Goal: Task Accomplishment & Management: Complete application form

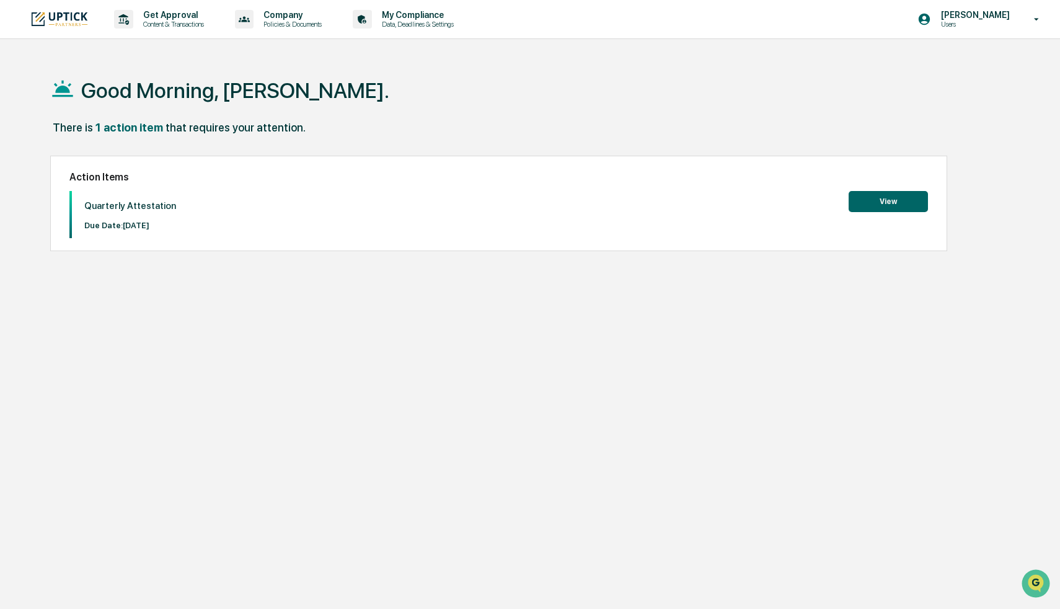
click at [481, 188] on div "Action Items Quarterly Attestation Due Date: [DATE] View" at bounding box center [498, 203] width 897 height 95
click at [882, 196] on button "View" at bounding box center [888, 201] width 79 height 21
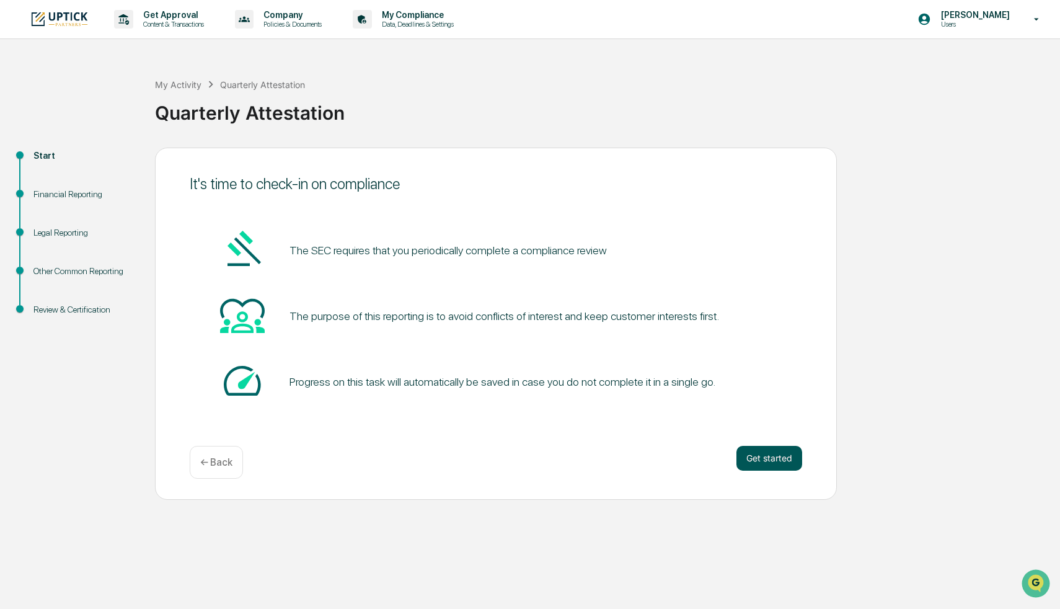
click at [756, 463] on button "Get started" at bounding box center [770, 458] width 66 height 25
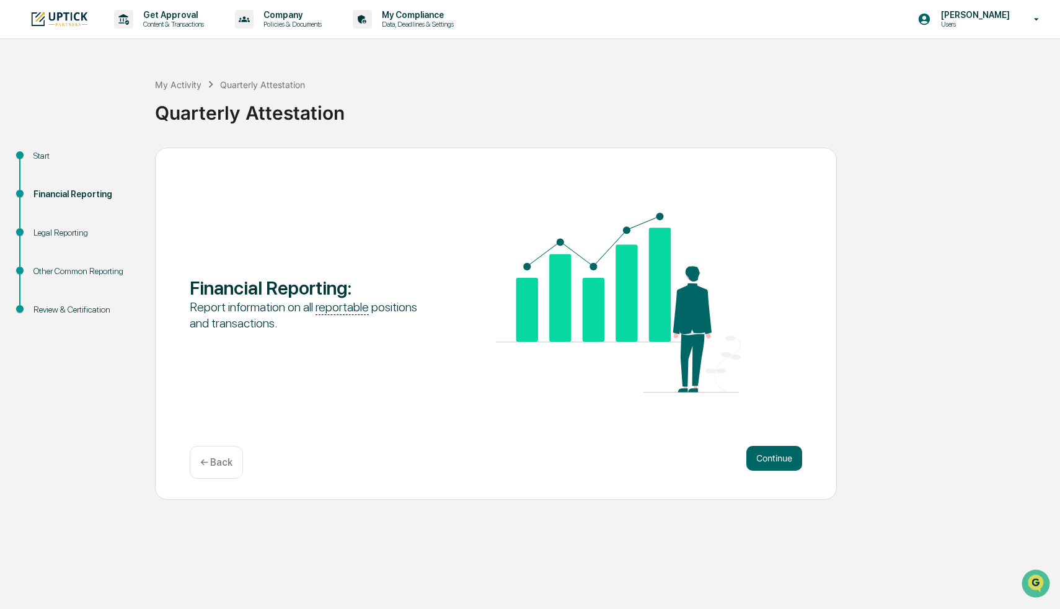
click at [756, 463] on button "Continue" at bounding box center [774, 458] width 56 height 25
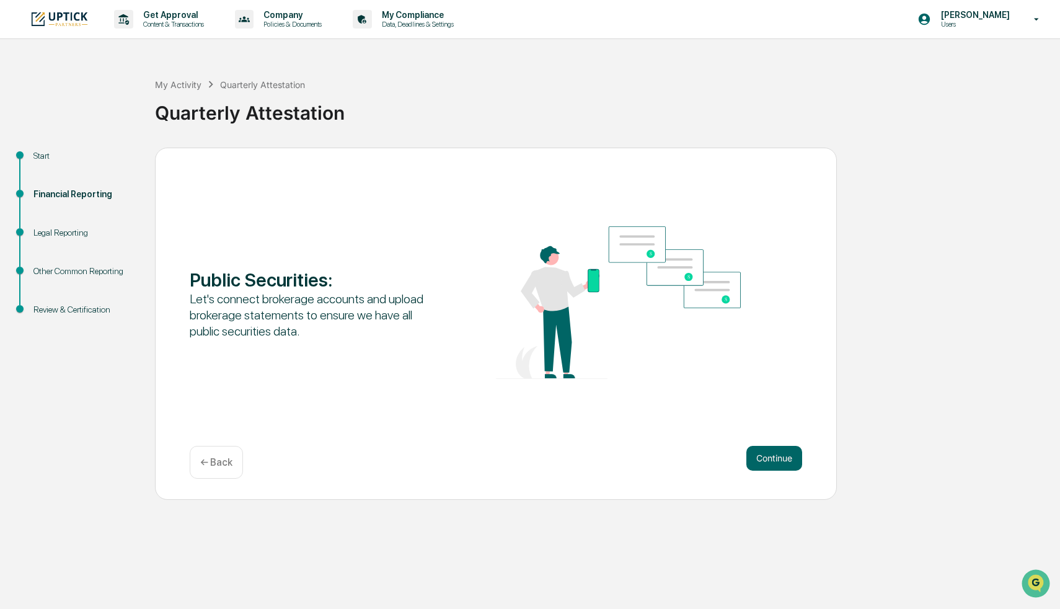
click at [756, 463] on button "Continue" at bounding box center [774, 458] width 56 height 25
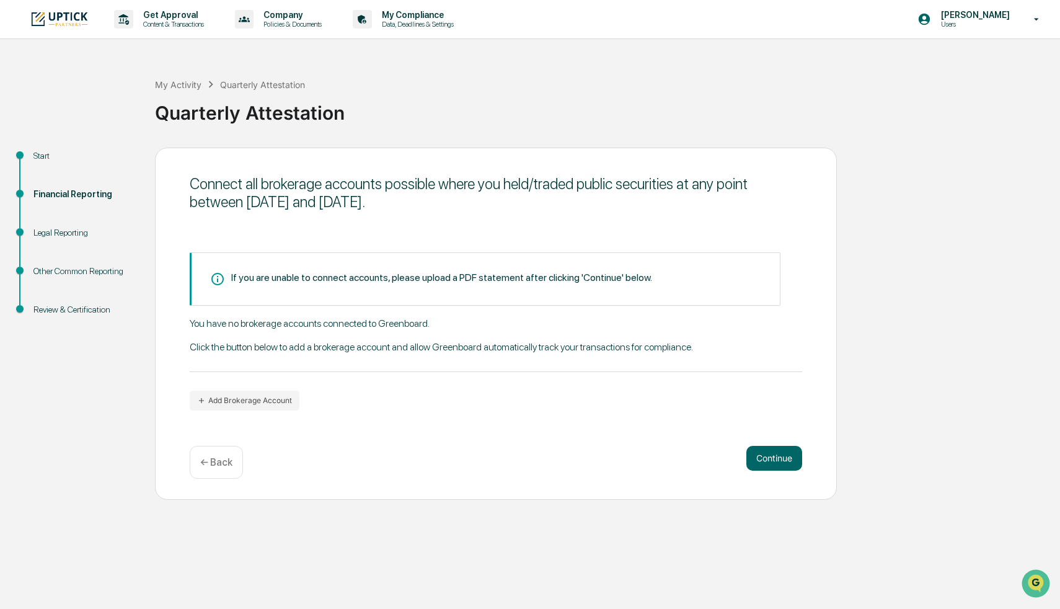
click at [756, 463] on button "Continue" at bounding box center [774, 458] width 56 height 25
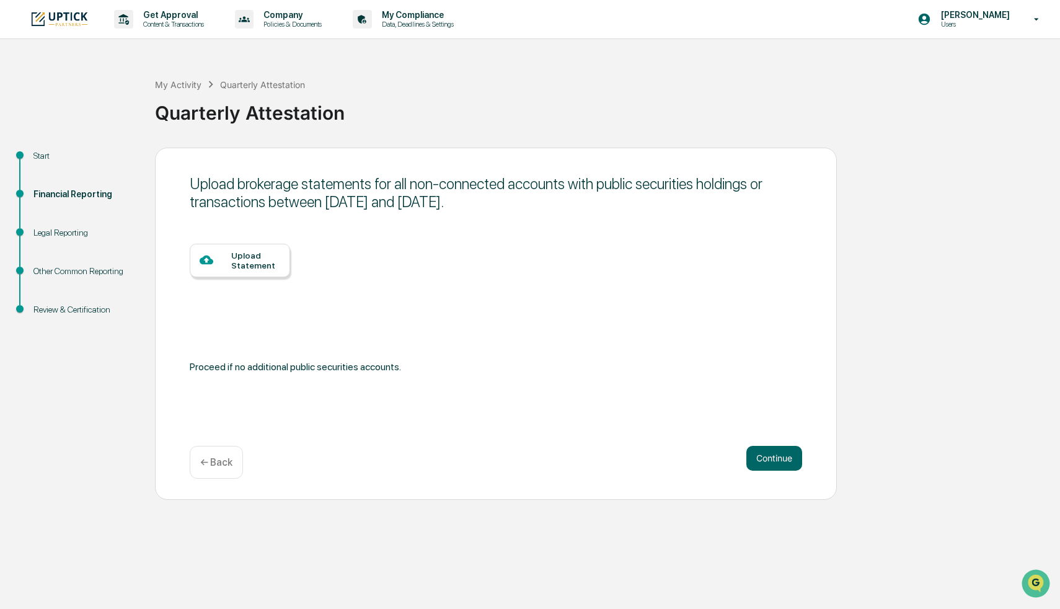
click at [756, 463] on button "Continue" at bounding box center [774, 458] width 56 height 25
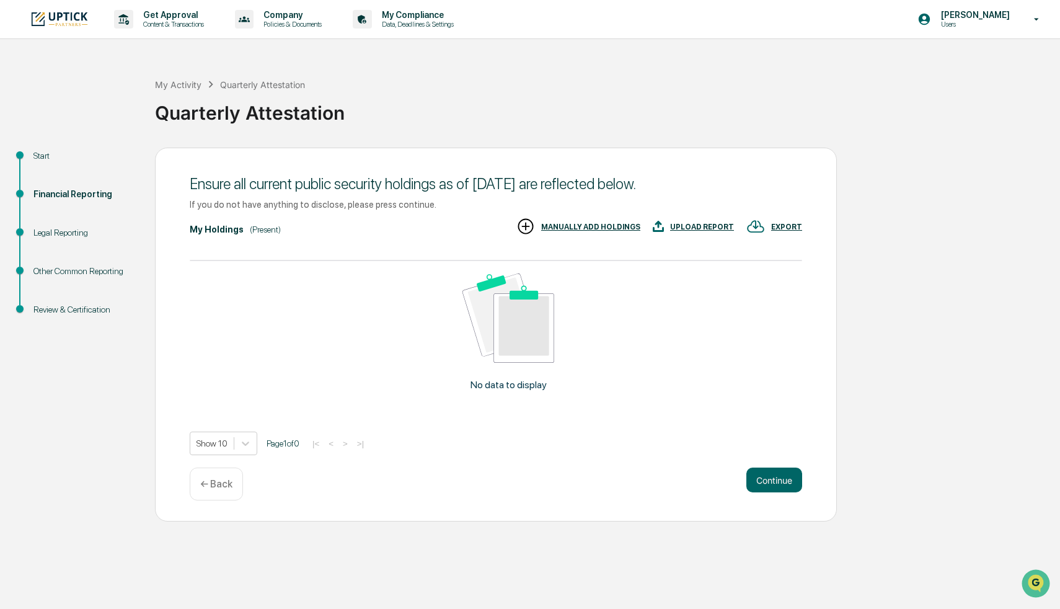
click at [756, 463] on div "Ensure all current public security holdings as of [DATE] are reflected below. I…" at bounding box center [496, 335] width 682 height 374
click at [760, 484] on button "Continue" at bounding box center [774, 479] width 56 height 25
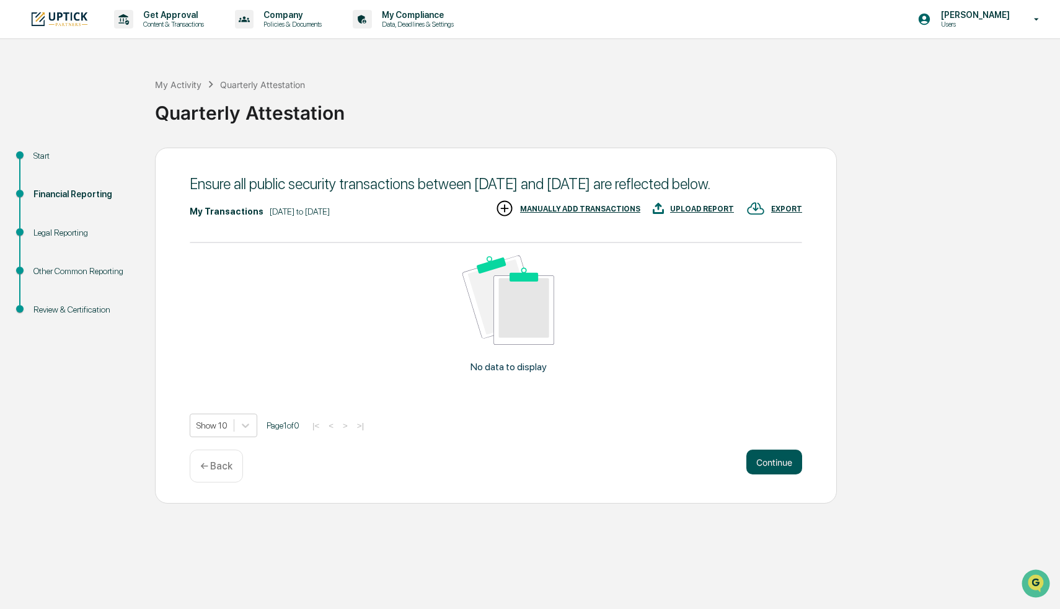
click at [762, 468] on button "Continue" at bounding box center [774, 461] width 56 height 25
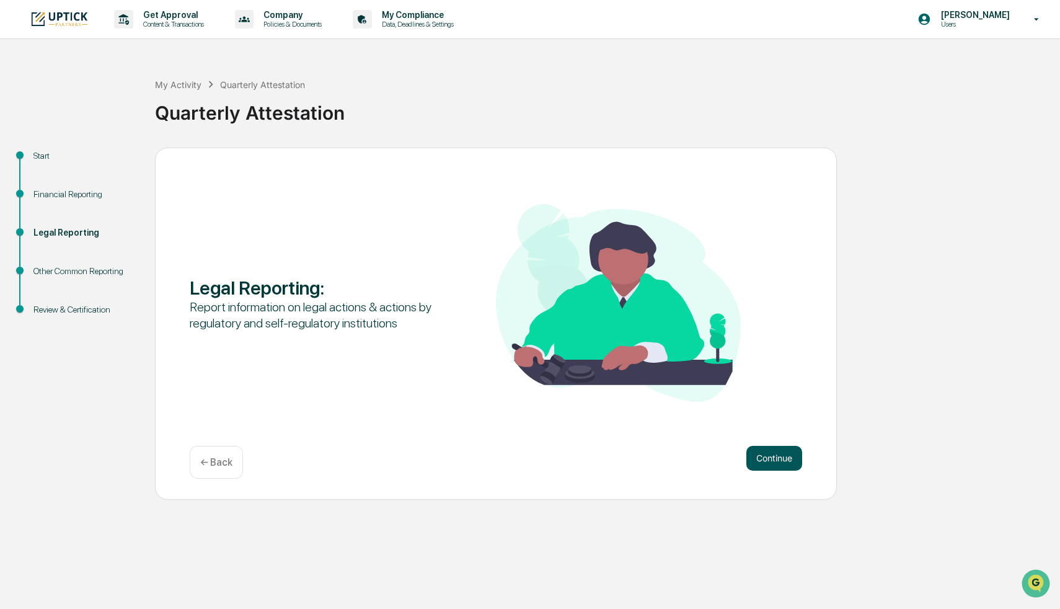
click at [762, 468] on button "Continue" at bounding box center [774, 458] width 56 height 25
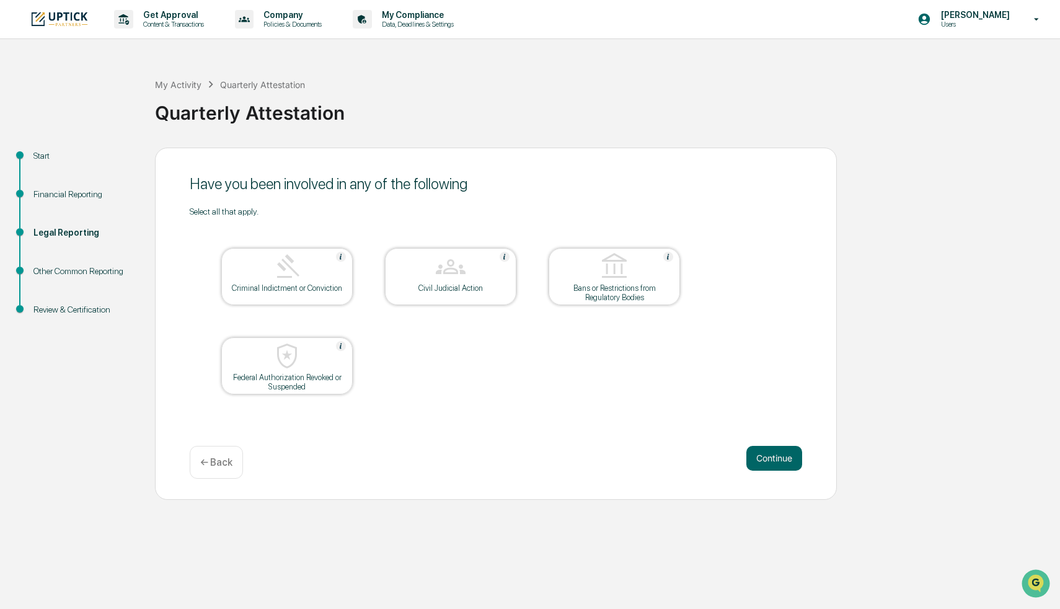
click at [762, 468] on button "Continue" at bounding box center [774, 458] width 56 height 25
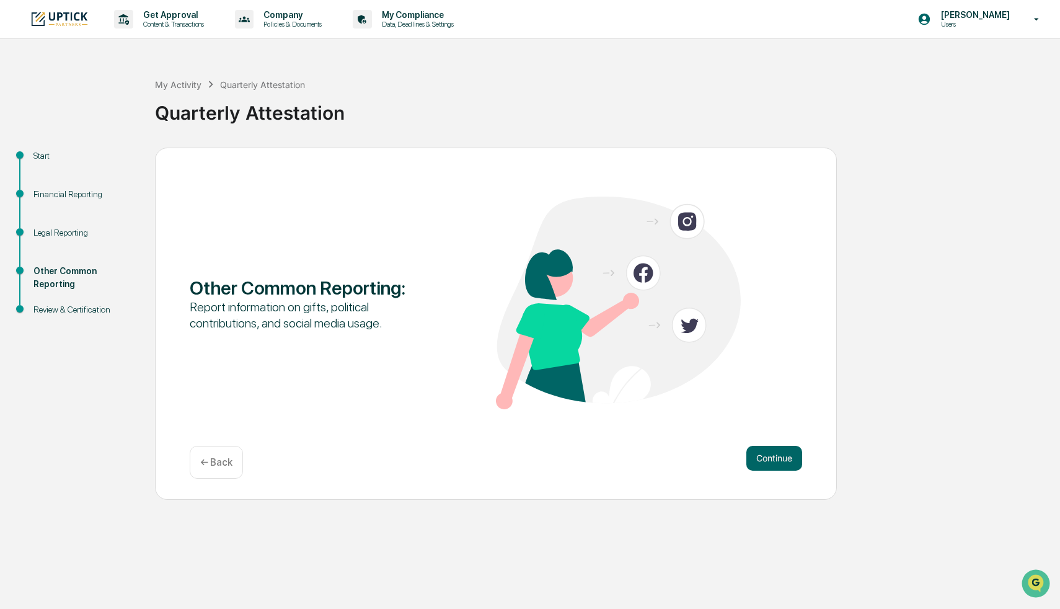
click at [762, 468] on button "Continue" at bounding box center [774, 458] width 56 height 25
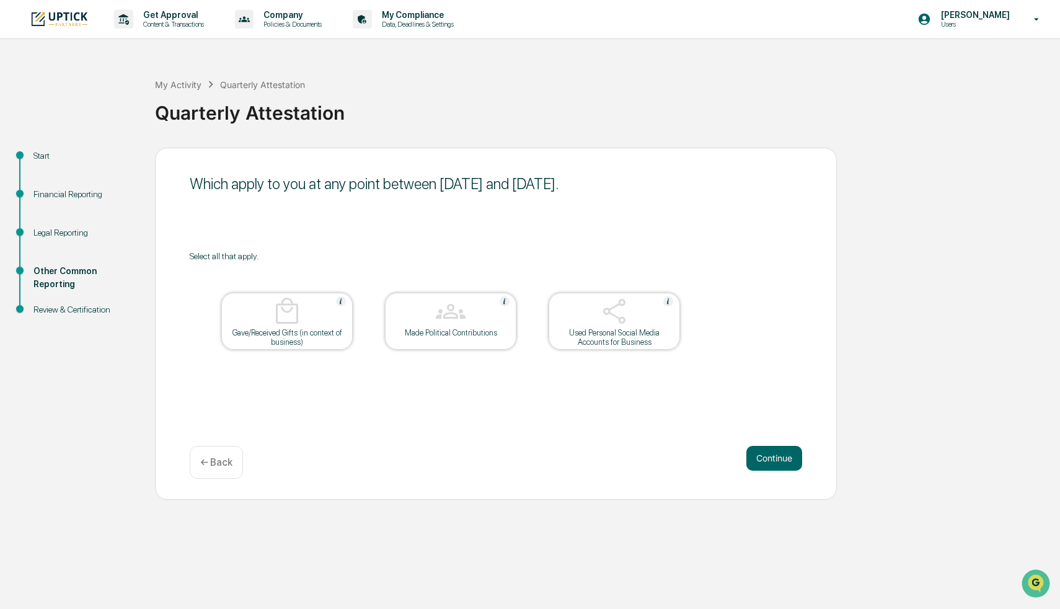
click at [762, 468] on button "Continue" at bounding box center [774, 458] width 56 height 25
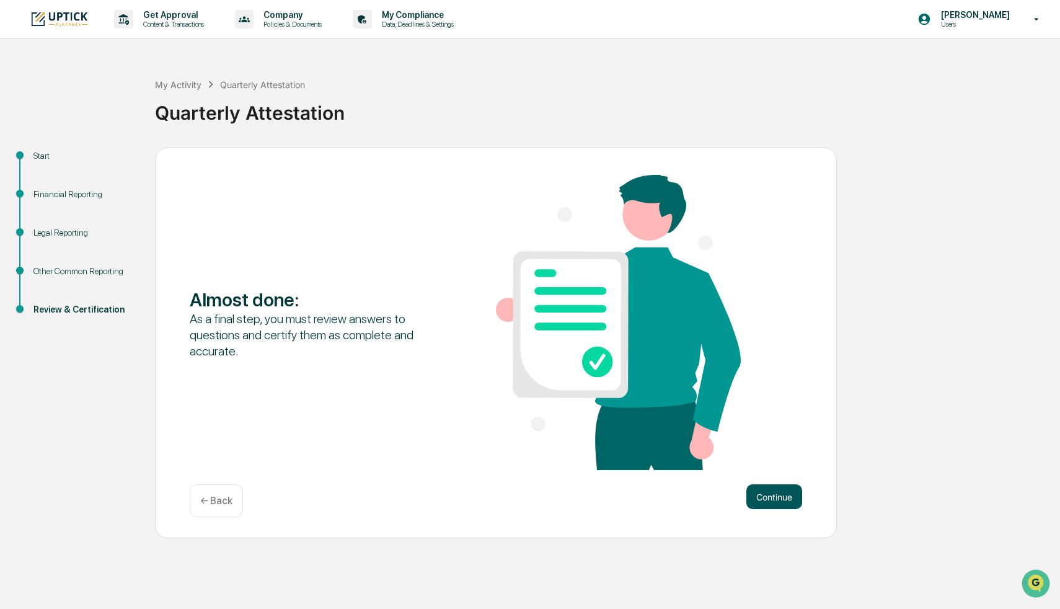
click at [760, 497] on button "Continue" at bounding box center [774, 496] width 56 height 25
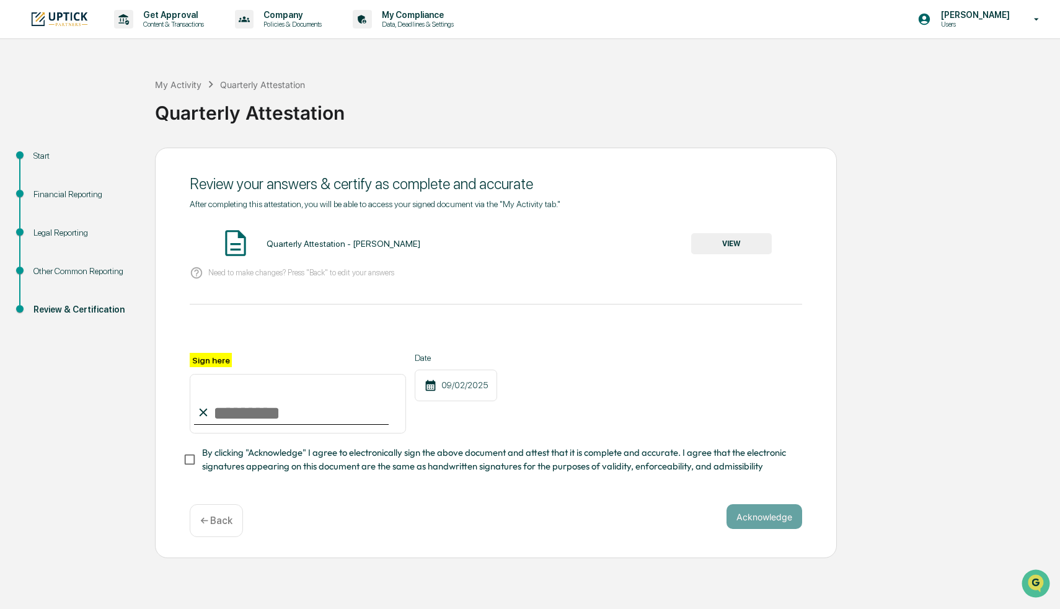
click at [339, 417] on input "Sign here" at bounding box center [298, 404] width 216 height 60
type input "********"
click at [752, 516] on button "Acknowledge" at bounding box center [765, 516] width 76 height 25
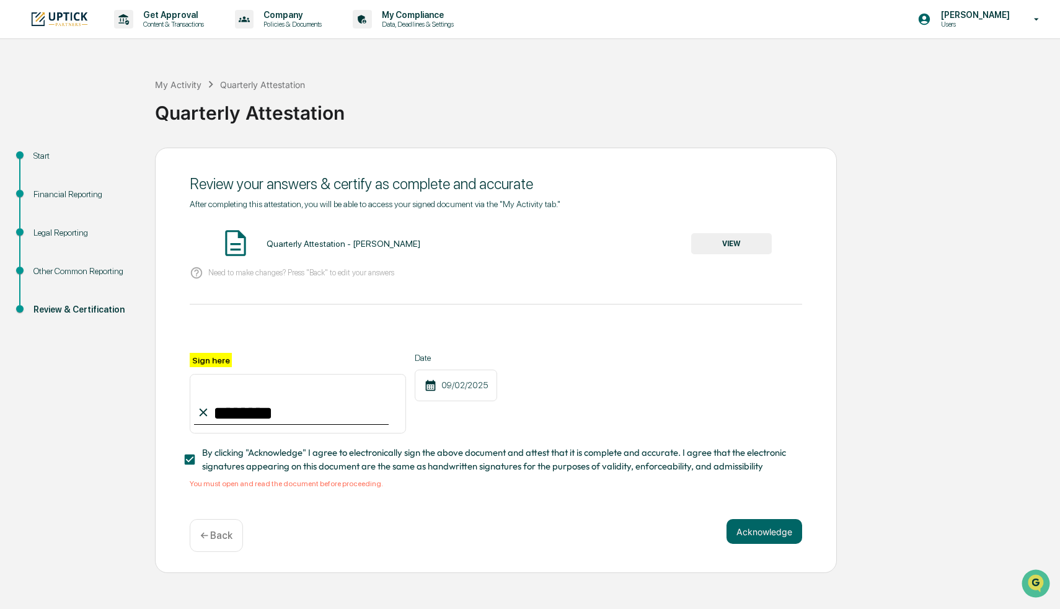
click at [770, 512] on div "Review your answers & certify as complete and accurate After completing this at…" at bounding box center [496, 361] width 682 height 426
click at [729, 246] on button "VIEW" at bounding box center [731, 243] width 81 height 21
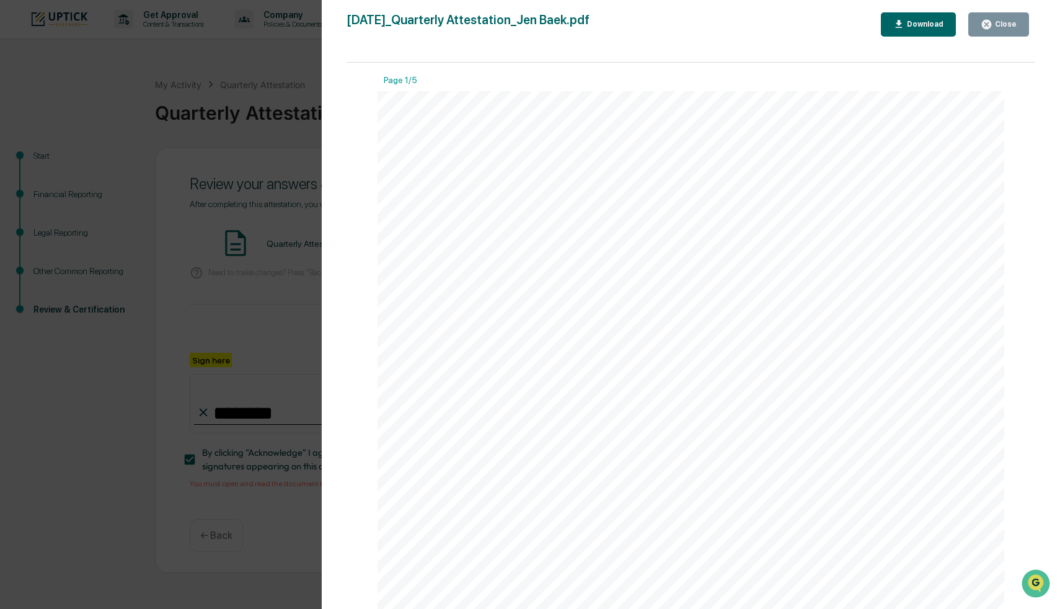
click at [272, 104] on div "Version History [DATE] 02:17 PM [PERSON_NAME] [DATE]_Quarterly Attestation_Jen …" at bounding box center [530, 304] width 1060 height 609
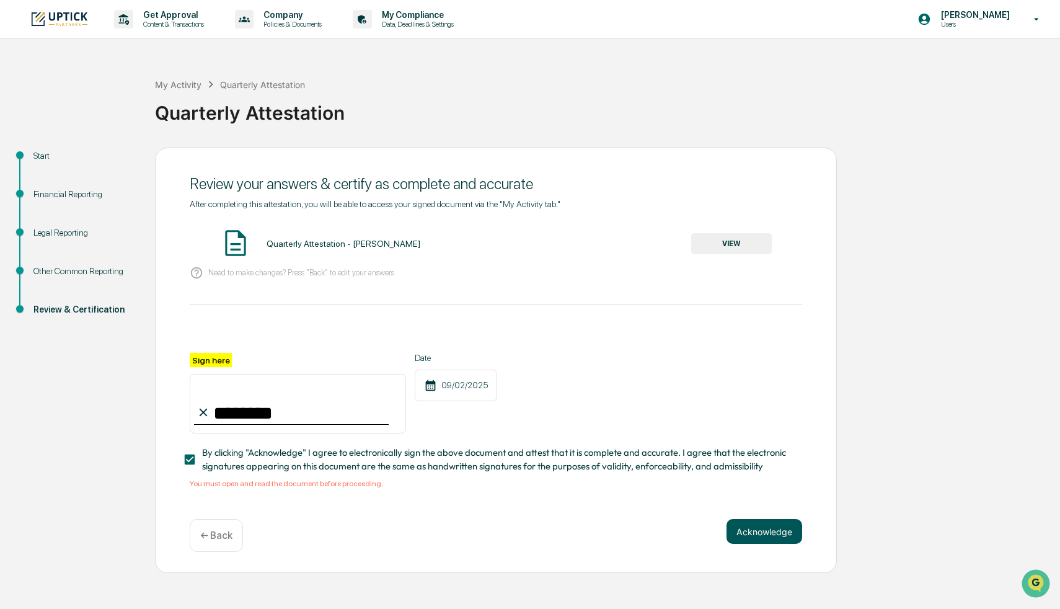
click at [786, 536] on button "Acknowledge" at bounding box center [765, 531] width 76 height 25
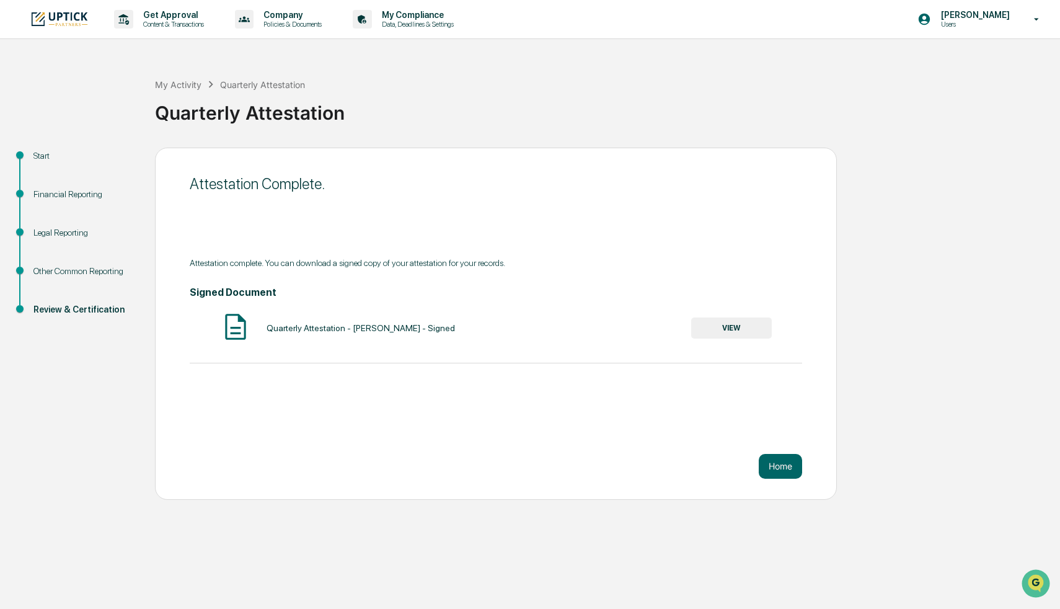
click at [649, 433] on div "Attestation Complete. Attestation complete. You can download a signed copy of y…" at bounding box center [496, 324] width 682 height 352
click at [791, 467] on button "Home" at bounding box center [780, 466] width 43 height 25
